Goal: Task Accomplishment & Management: Manage account settings

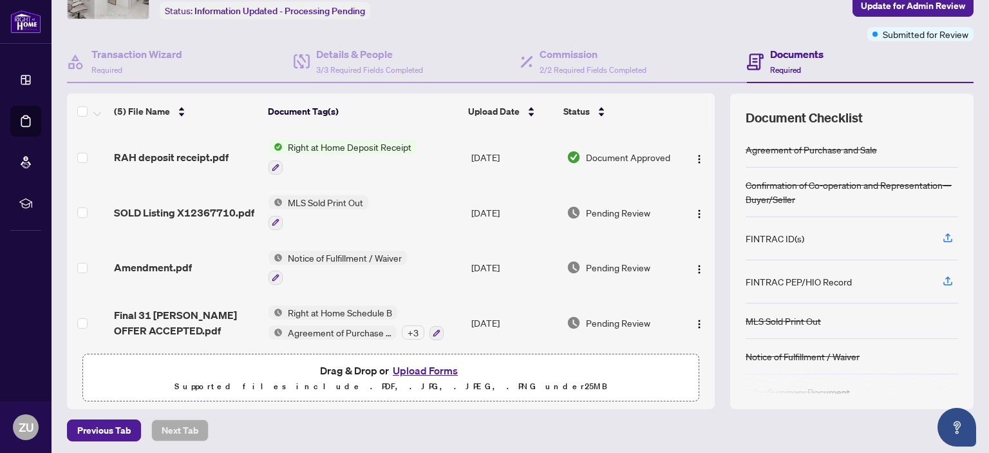
scroll to position [85, 0]
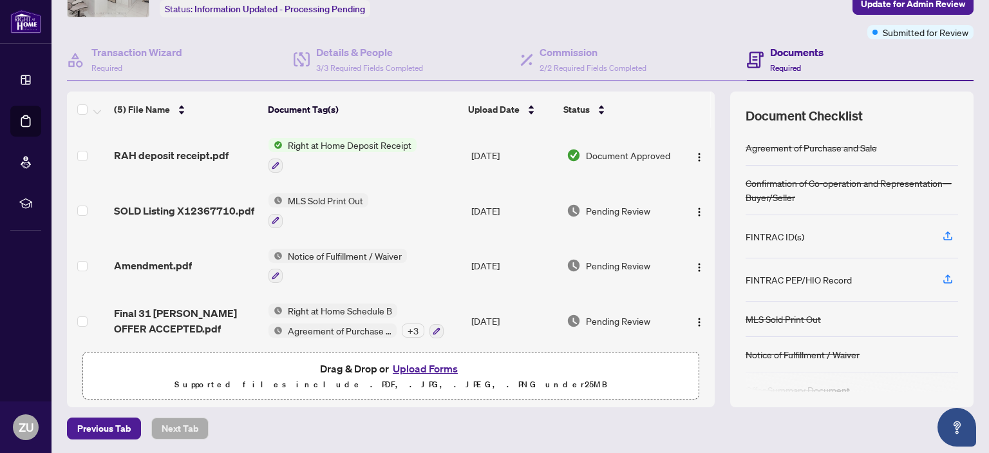
click at [381, 268] on div at bounding box center [338, 275] width 138 height 15
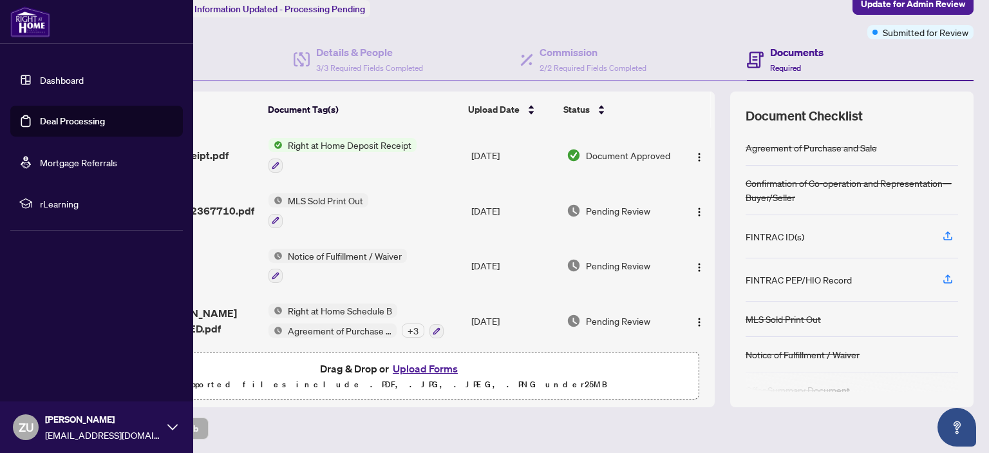
click at [84, 84] on link "Dashboard" at bounding box center [62, 80] width 44 height 12
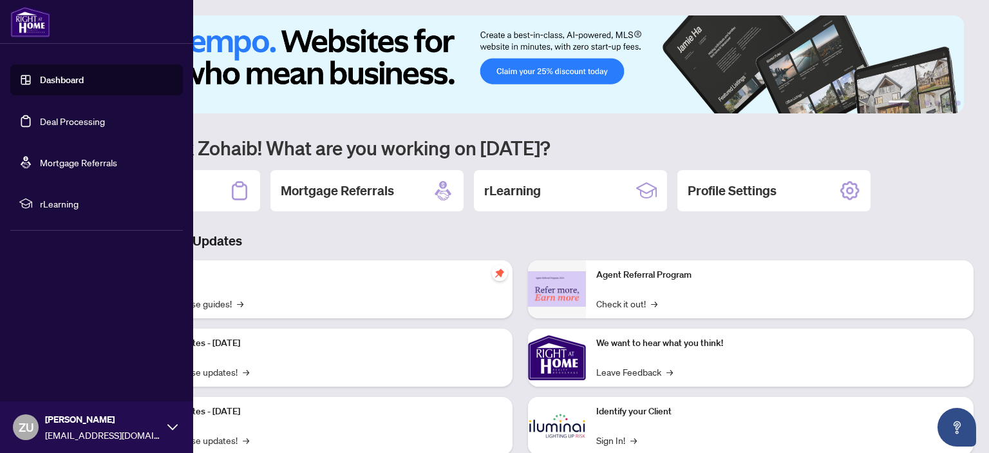
click at [84, 115] on link "Deal Processing" at bounding box center [72, 121] width 65 height 12
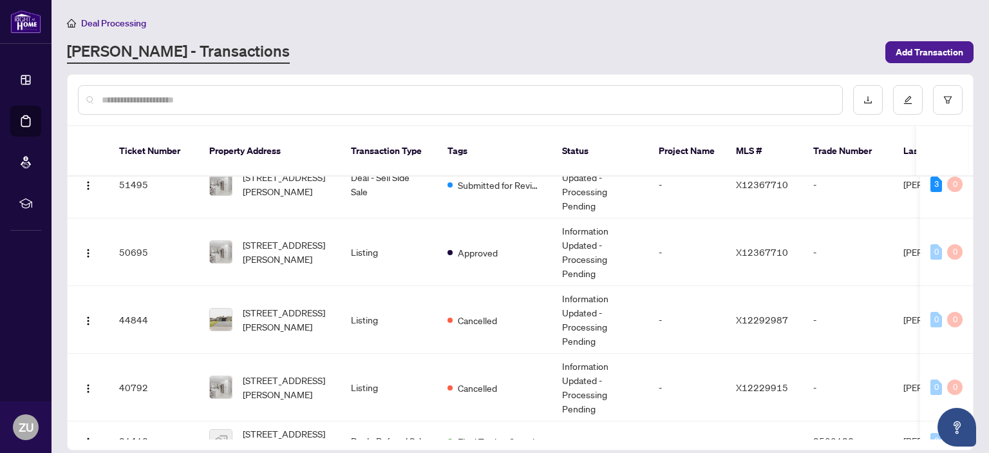
scroll to position [50, 0]
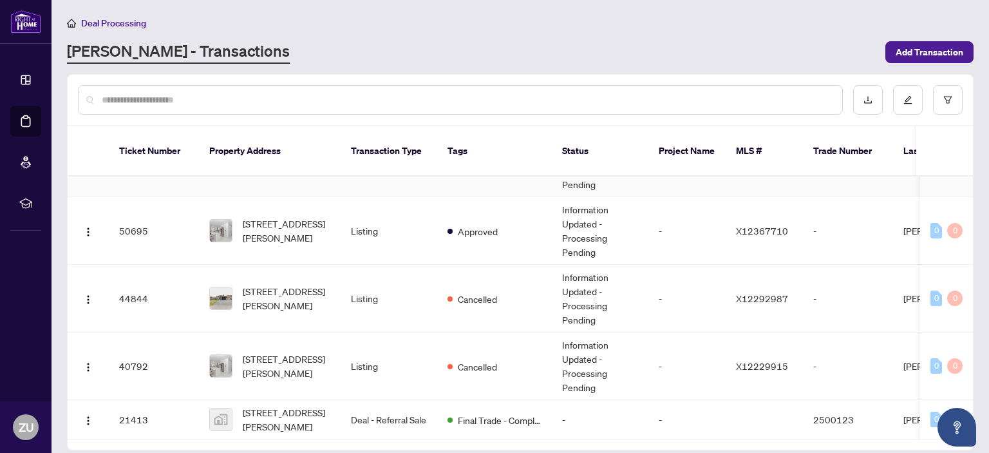
click at [968, 168] on td "3 0" at bounding box center [946, 163] width 53 height 68
click at [289, 216] on span "[STREET_ADDRESS][PERSON_NAME]" at bounding box center [287, 230] width 88 height 28
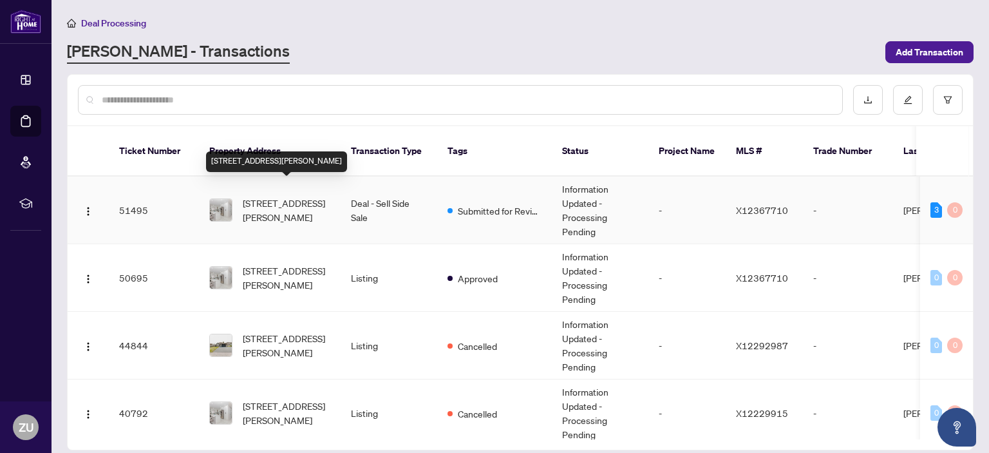
click at [258, 196] on span "[STREET_ADDRESS][PERSON_NAME]" at bounding box center [287, 210] width 88 height 28
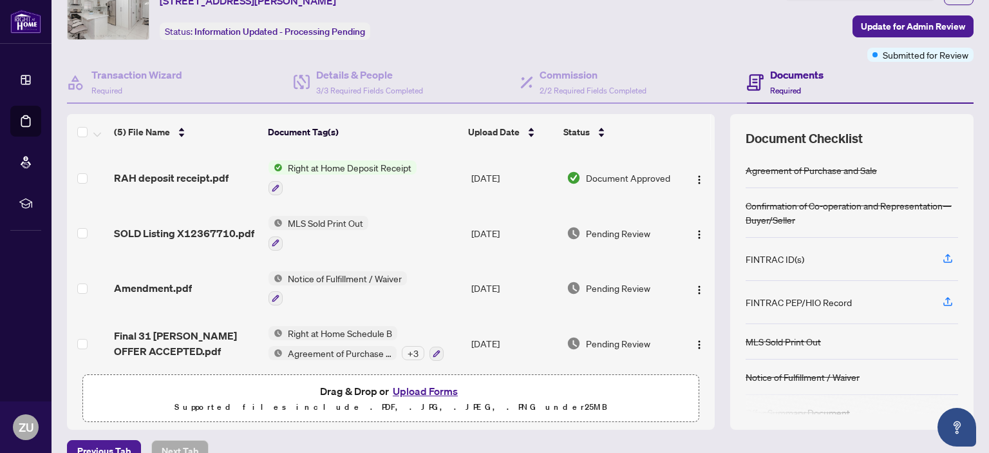
scroll to position [85, 0]
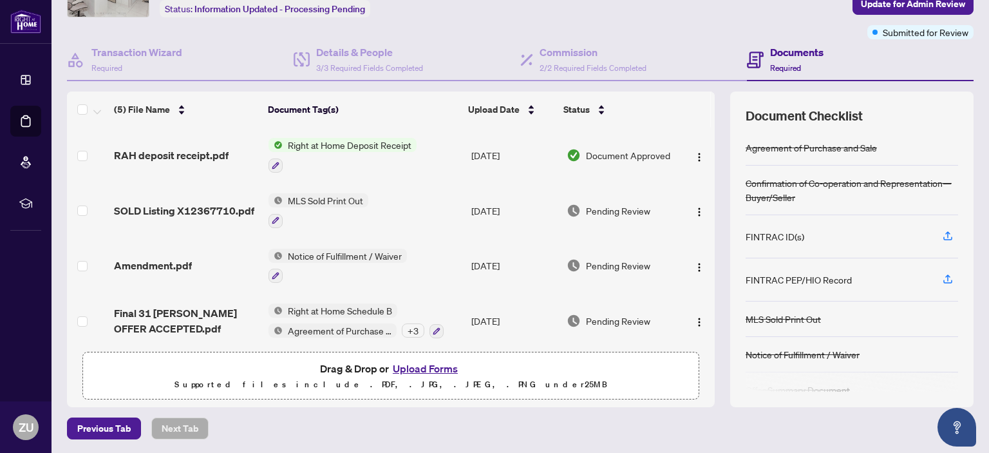
click at [423, 363] on button "Upload Forms" at bounding box center [425, 368] width 73 height 17
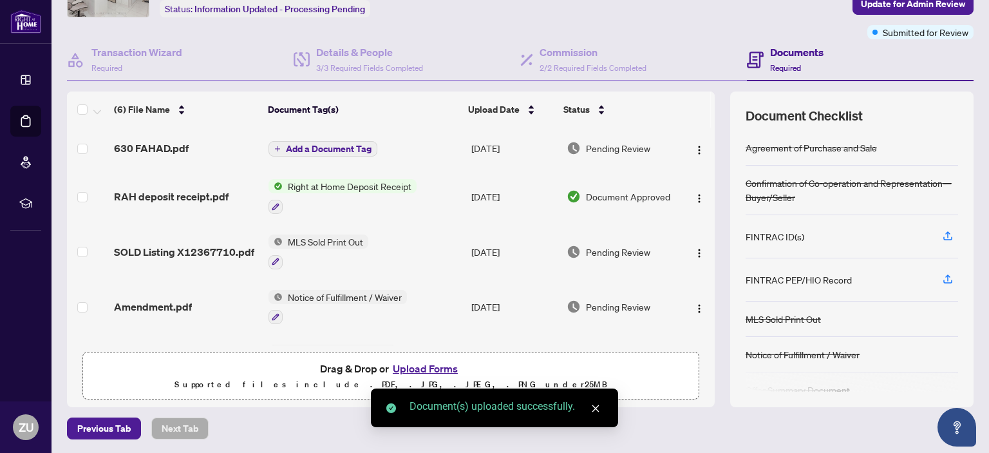
click at [435, 364] on button "Upload Forms" at bounding box center [425, 368] width 73 height 17
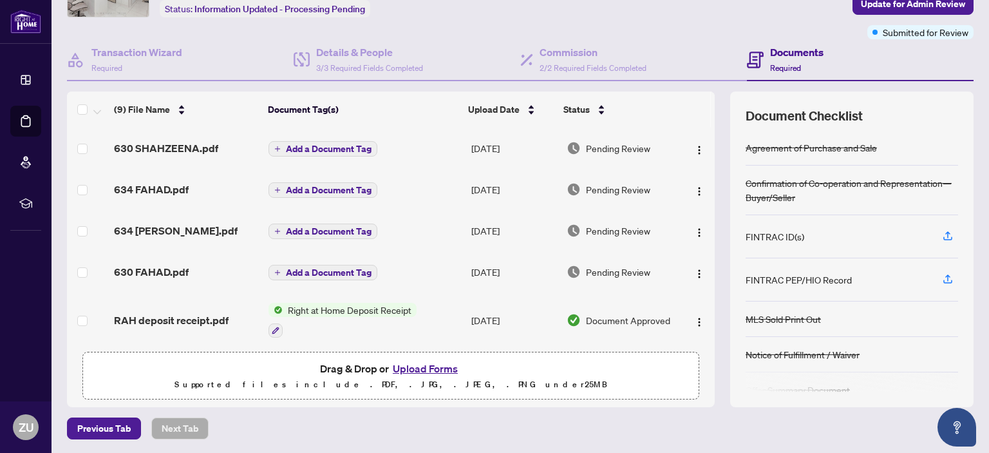
click at [358, 276] on button "Add a Document Tag" at bounding box center [323, 272] width 109 height 15
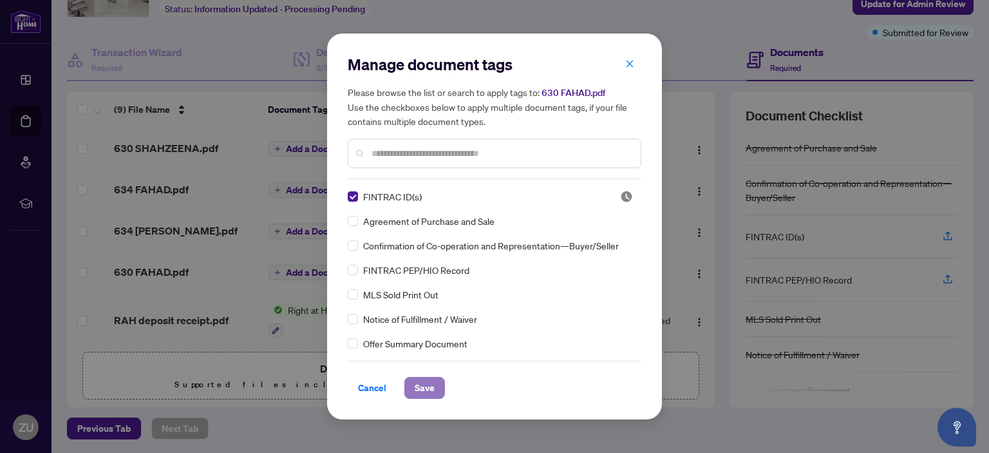
click at [433, 393] on span "Save" at bounding box center [425, 387] width 20 height 21
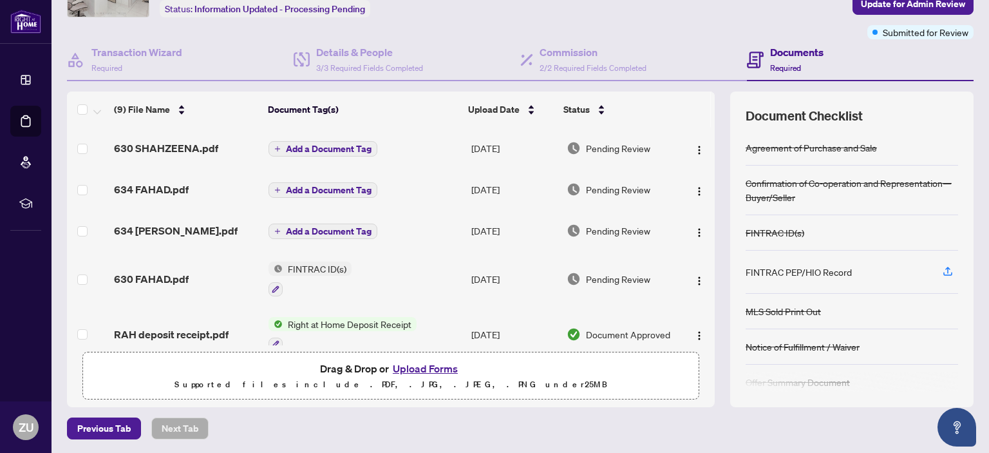
click at [317, 149] on span "Add a Document Tag" at bounding box center [329, 148] width 86 height 9
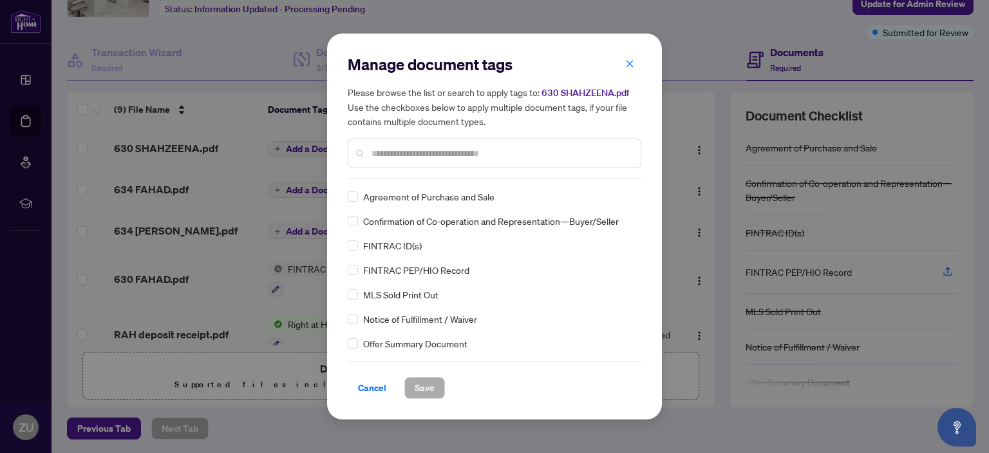
click at [385, 243] on span "FINTRAC ID(s)" at bounding box center [392, 245] width 59 height 14
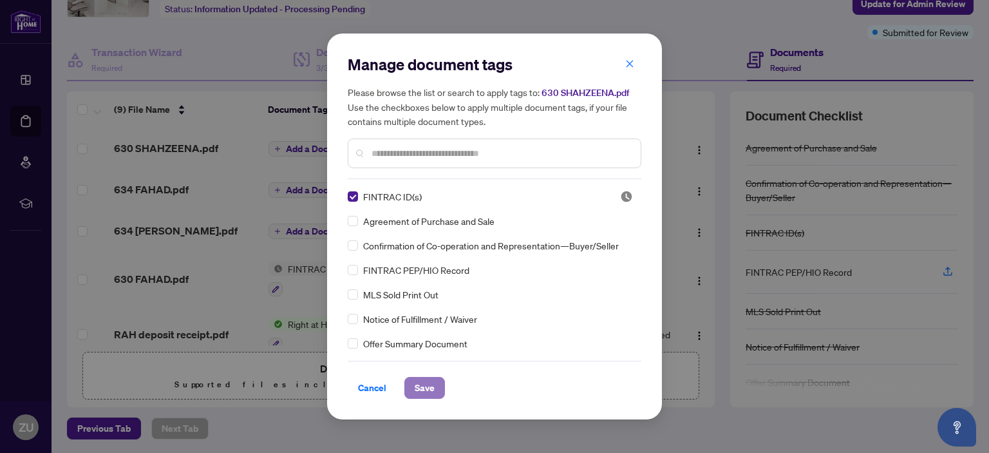
click at [415, 384] on span "Save" at bounding box center [425, 387] width 20 height 21
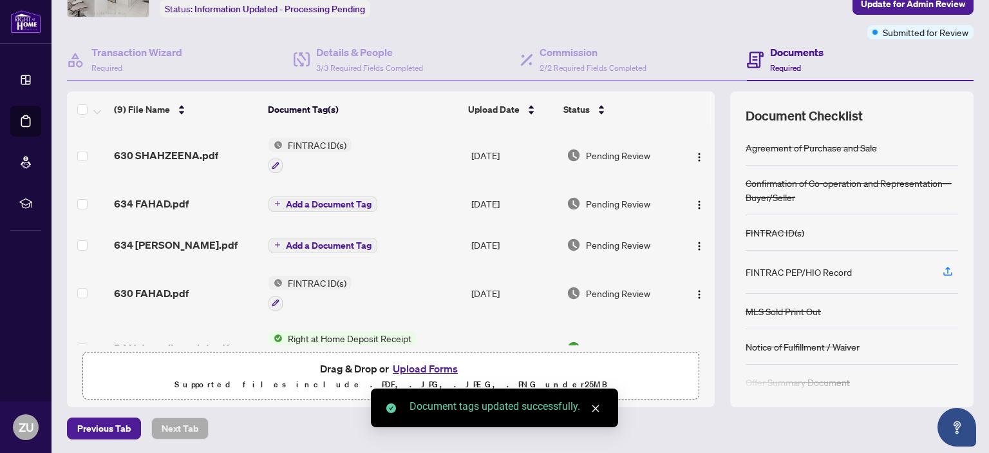
click at [307, 203] on span "Add a Document Tag" at bounding box center [329, 204] width 86 height 9
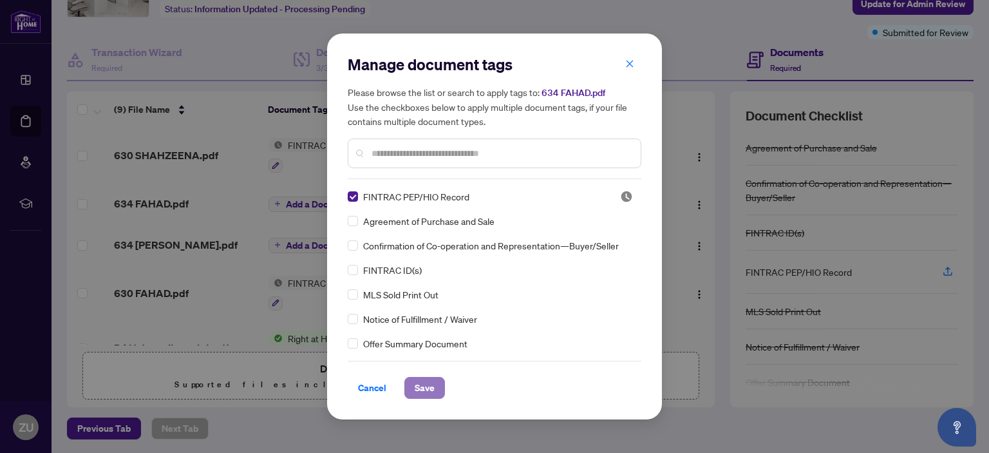
click at [416, 393] on span "Save" at bounding box center [425, 387] width 20 height 21
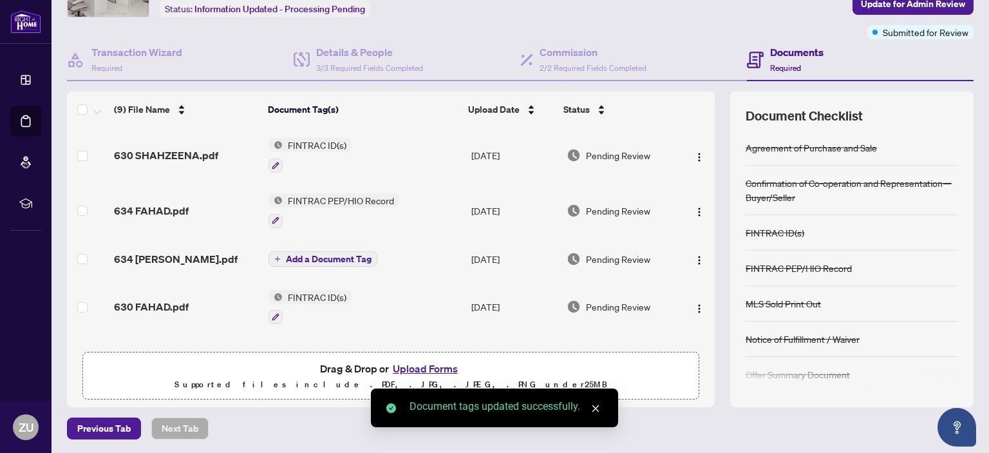
click at [345, 254] on span "Add a Document Tag" at bounding box center [329, 258] width 86 height 9
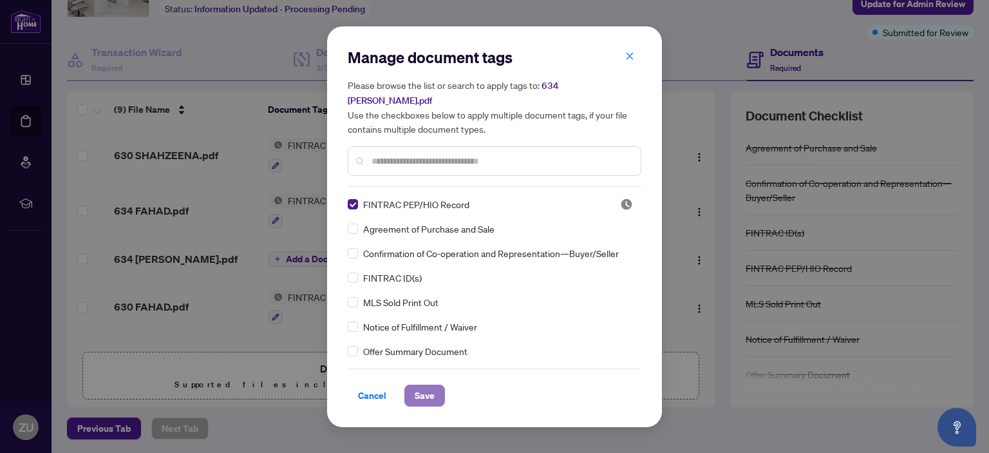
click at [423, 386] on span "Save" at bounding box center [425, 395] width 20 height 21
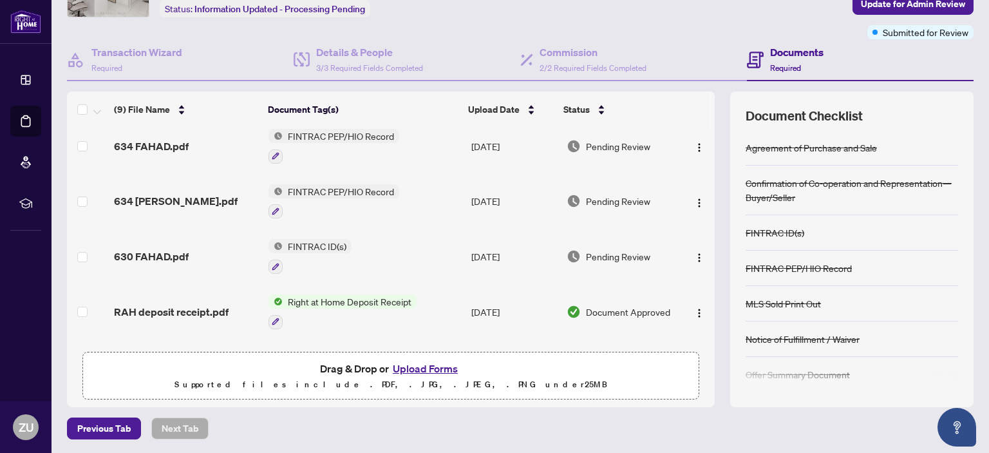
scroll to position [87, 0]
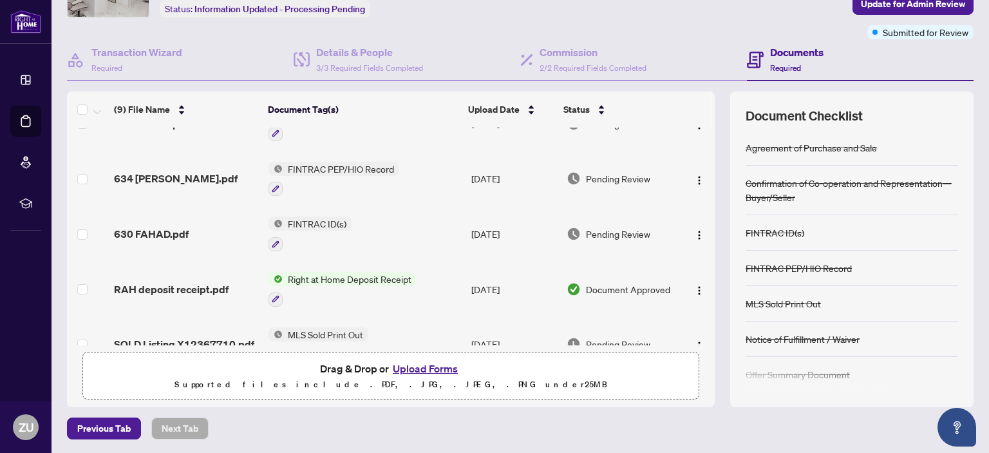
drag, startPoint x: 710, startPoint y: 238, endPoint x: 711, endPoint y: 290, distance: 52.8
click at [711, 290] on div "(9) File Name Document Tag(s) Upload Date Status 630 SHAHZEENA.pdf FINTRAC ID(s…" at bounding box center [520, 249] width 907 height 316
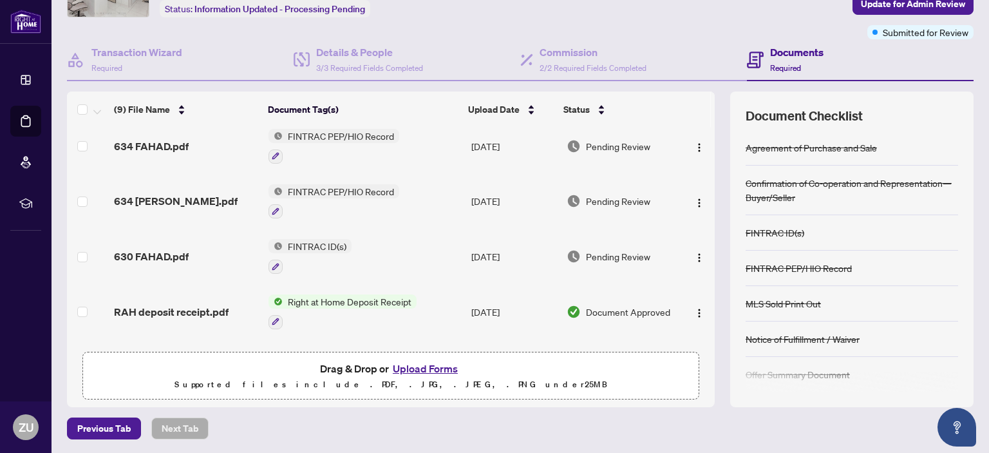
scroll to position [0, 0]
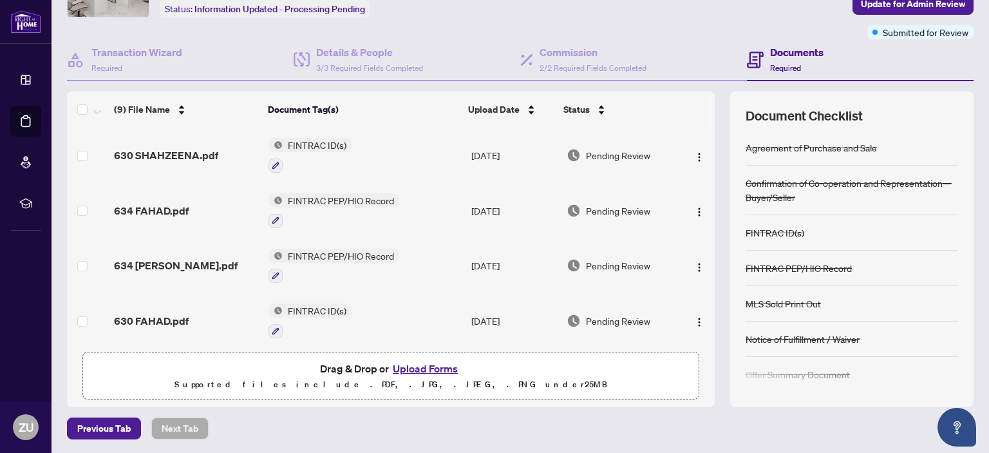
click at [950, 381] on div "Document Checklist Agreement of Purchase and Sale Confirmation of Co-operation …" at bounding box center [851, 249] width 243 height 316
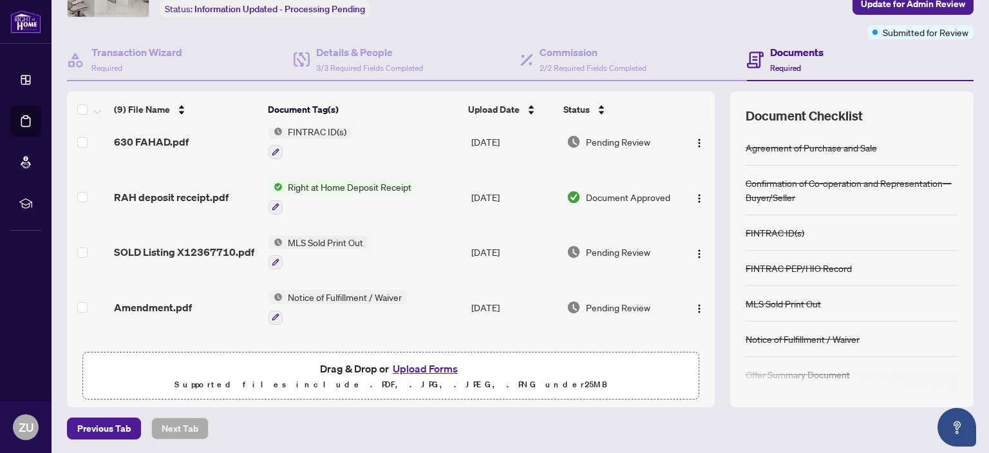
scroll to position [274, 0]
